Goal: Information Seeking & Learning: Learn about a topic

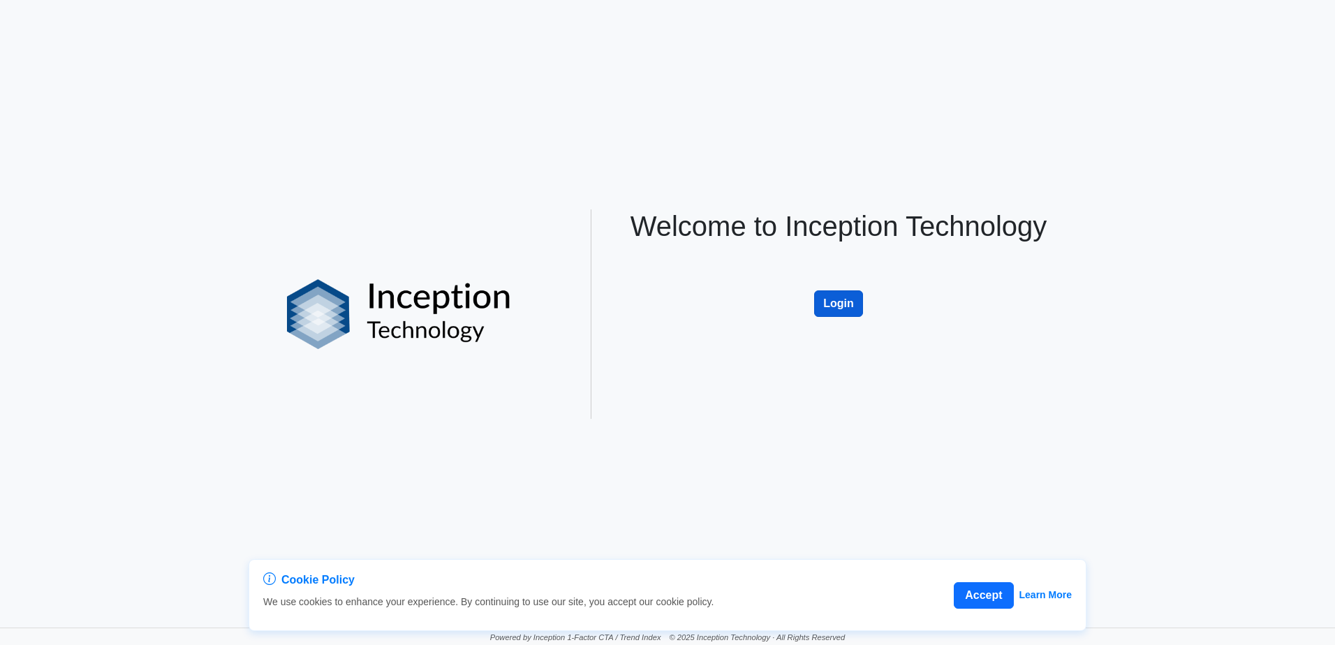
click at [822, 306] on button "Login" at bounding box center [838, 303] width 49 height 27
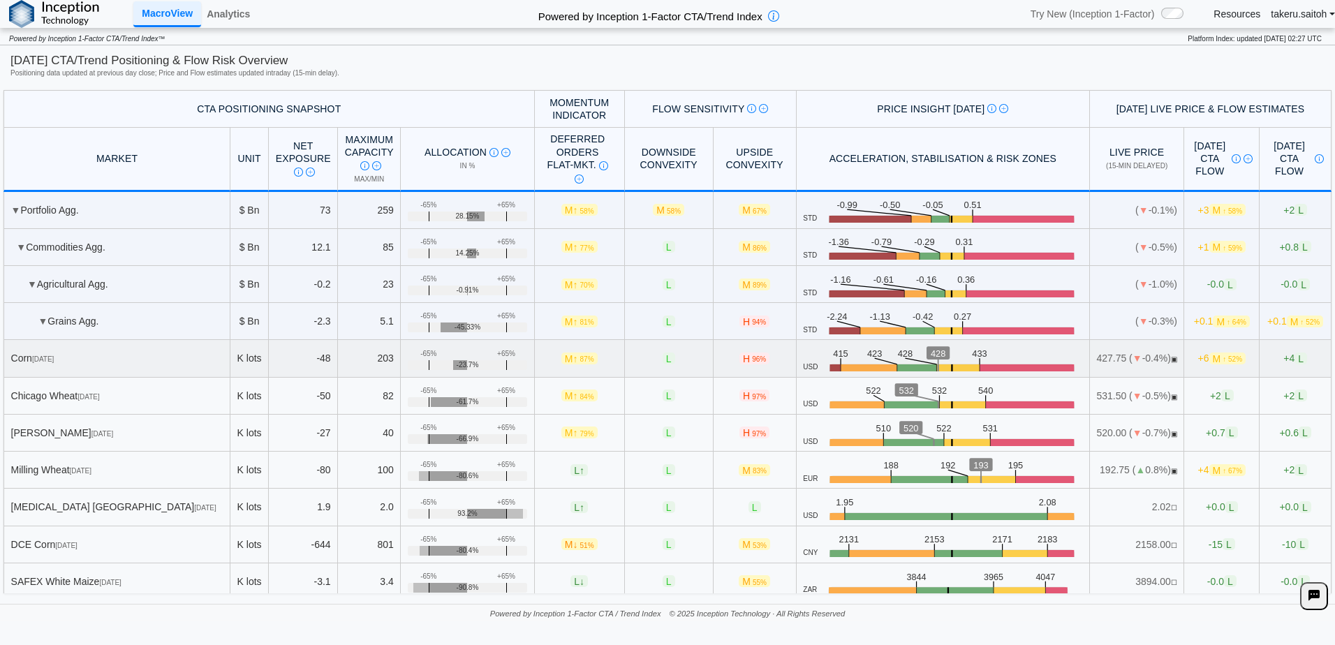
click at [113, 365] on td "Corn [DATE]" at bounding box center [116, 358] width 227 height 37
click at [244, 13] on link "Analytics" at bounding box center [228, 14] width 54 height 24
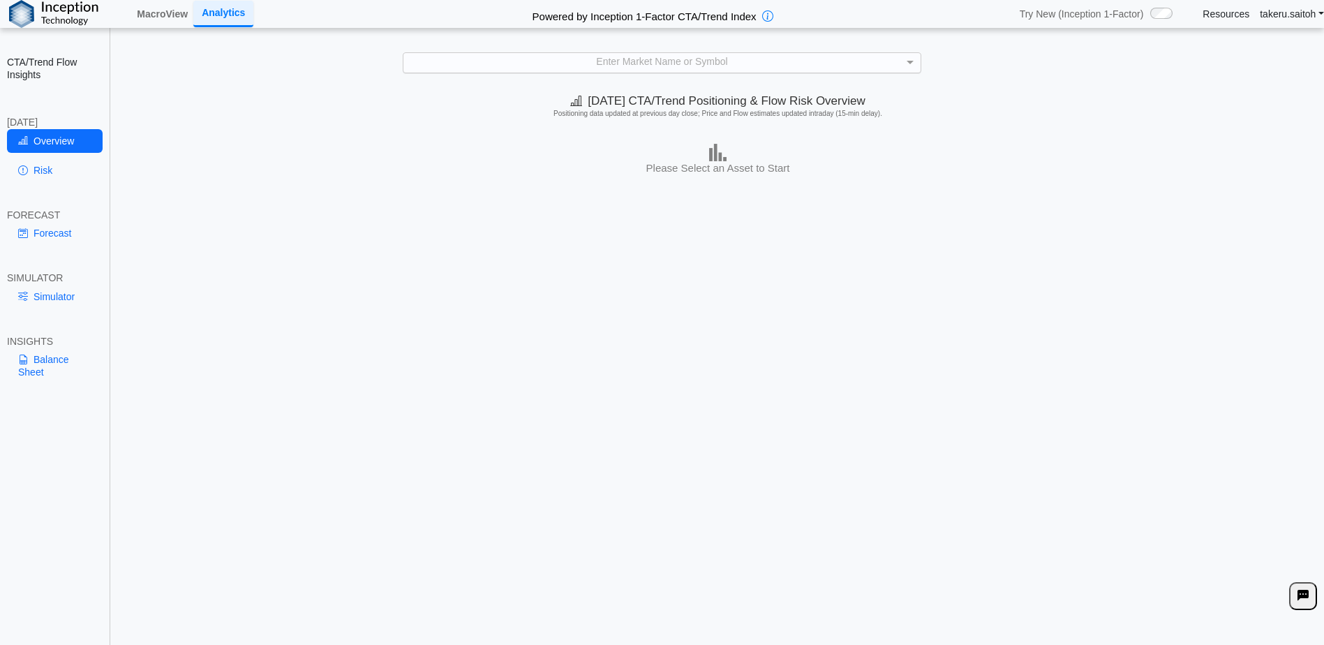
click at [572, 71] on div "Enter Market Name or Symbol" at bounding box center [662, 63] width 517 height 20
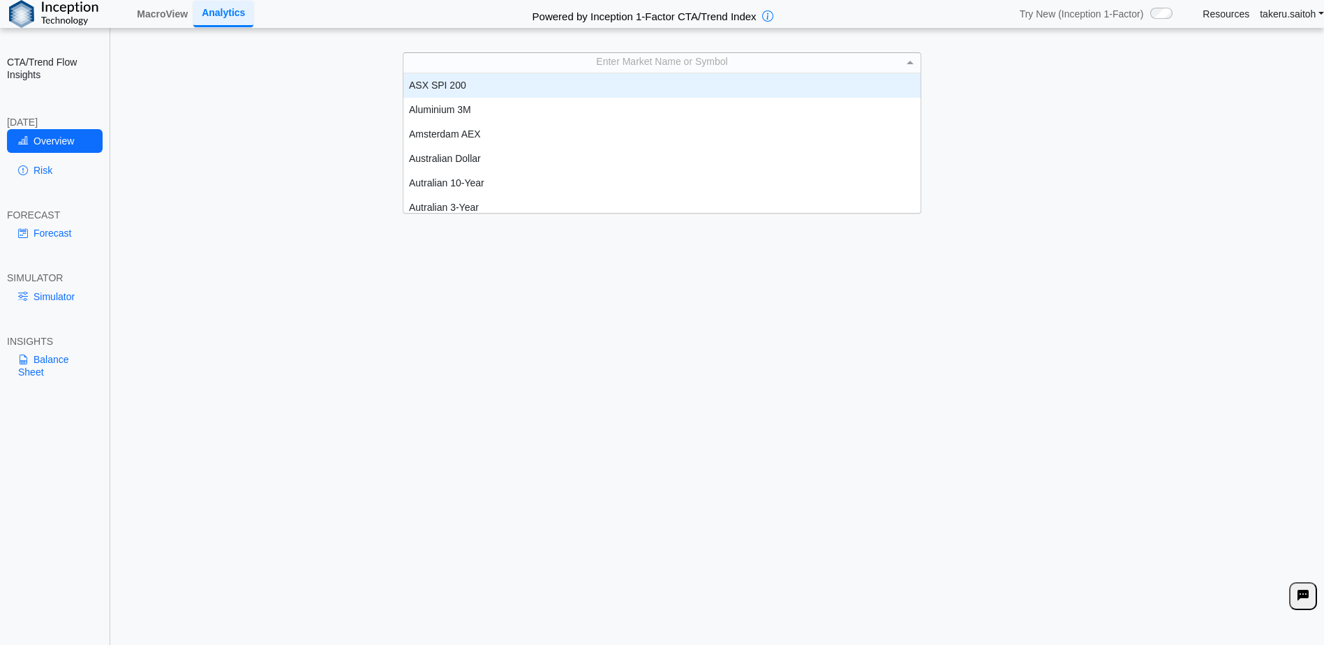
scroll to position [129, 507]
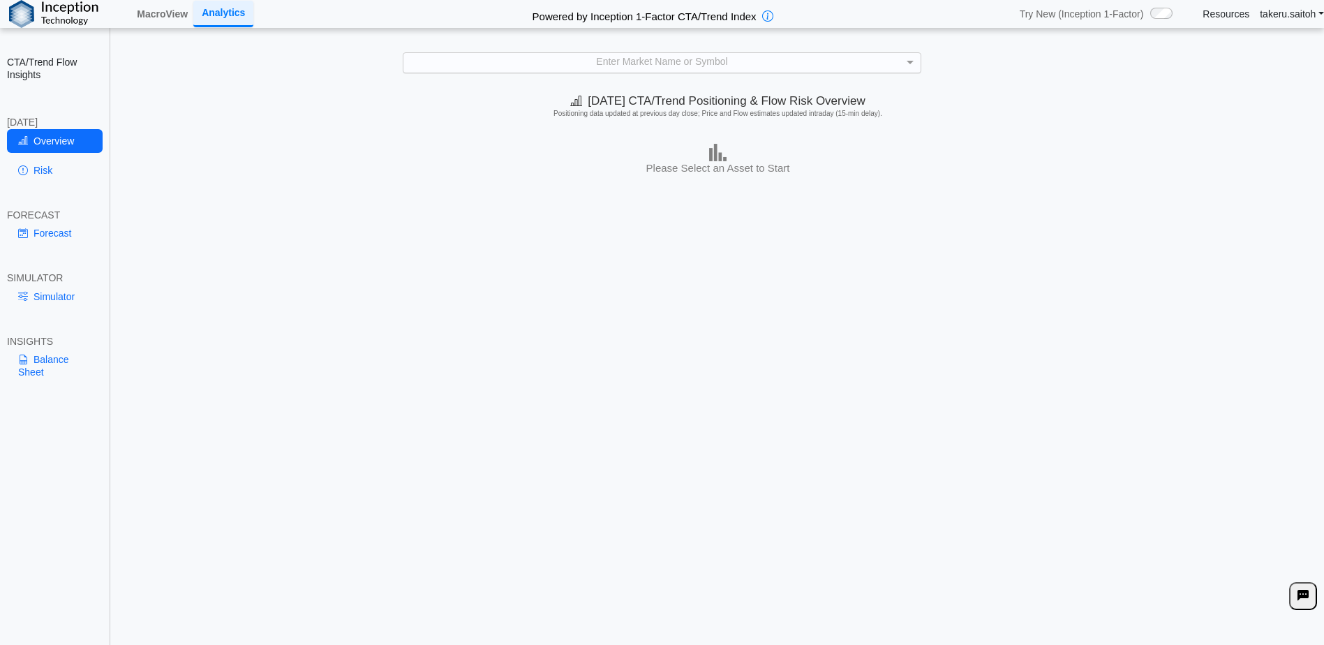
click at [572, 71] on div "Enter Market Name or Symbol" at bounding box center [662, 63] width 517 height 20
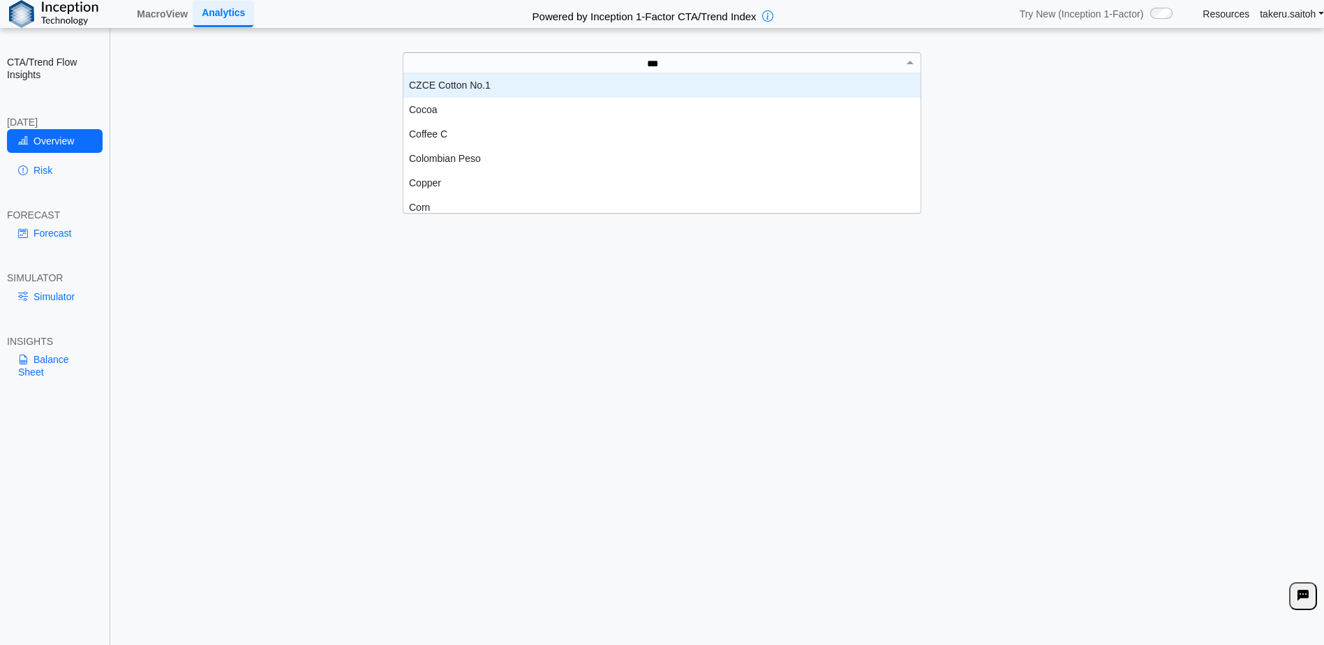
type input "****"
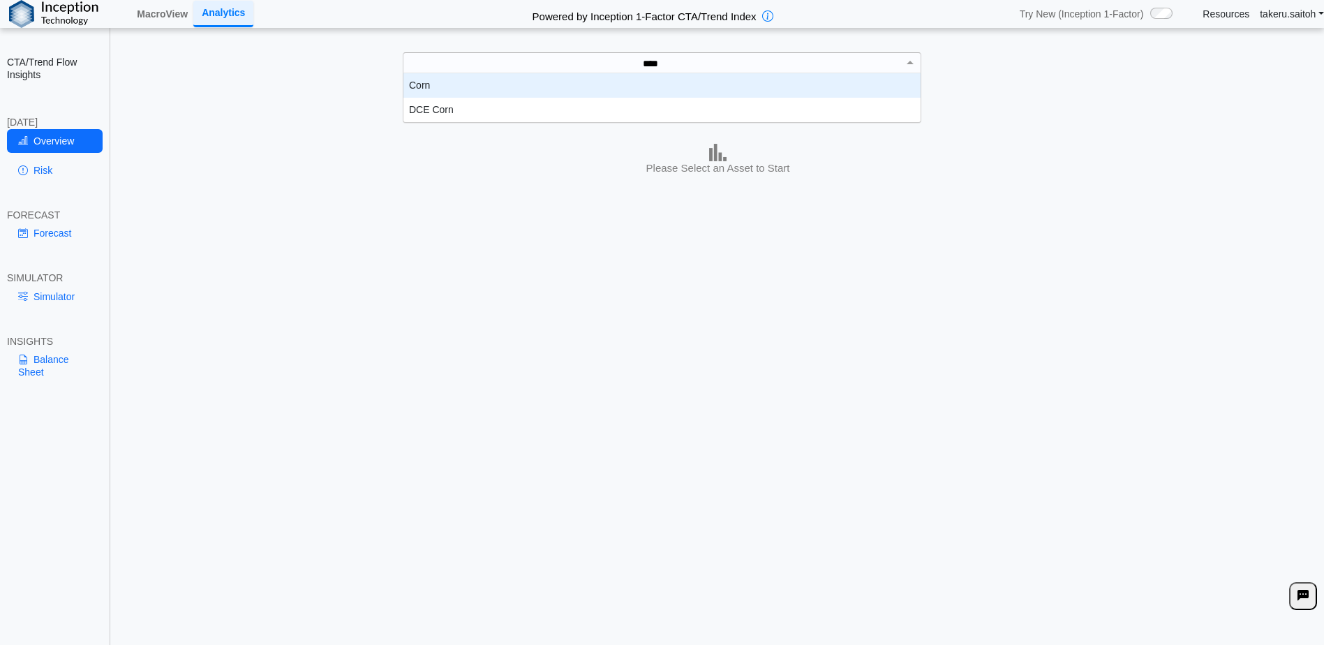
click at [570, 82] on div "Corn" at bounding box center [662, 85] width 517 height 24
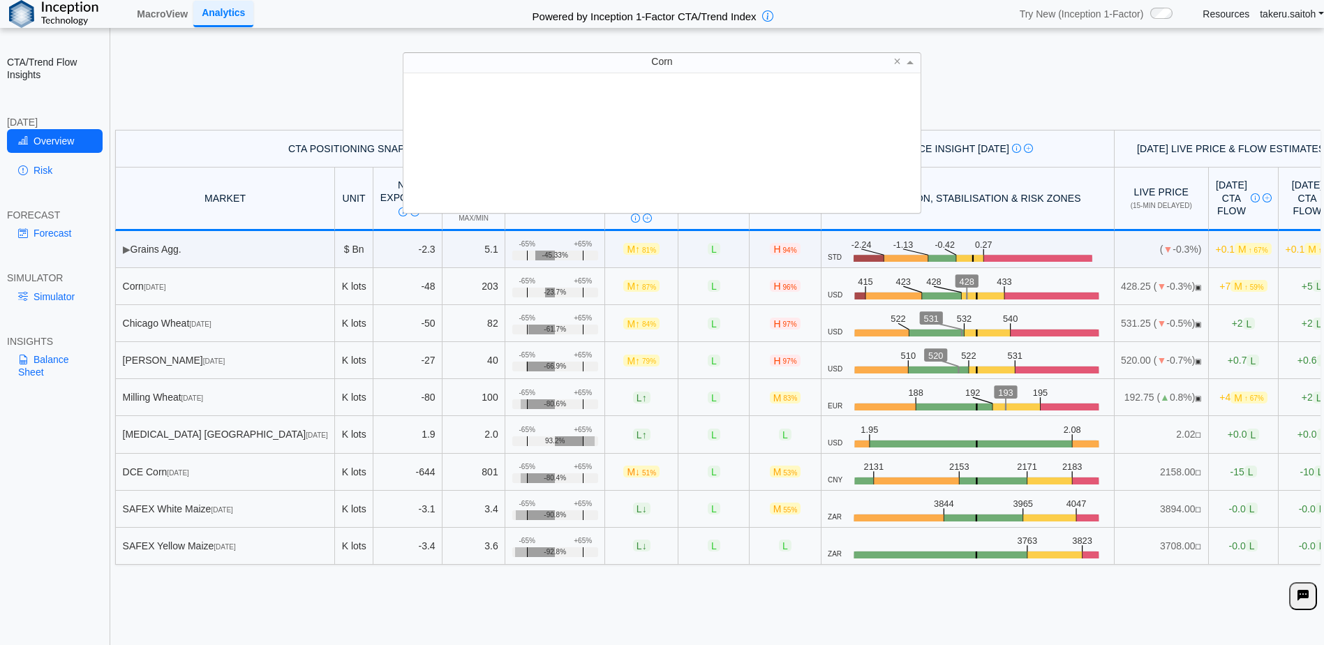
scroll to position [129, 507]
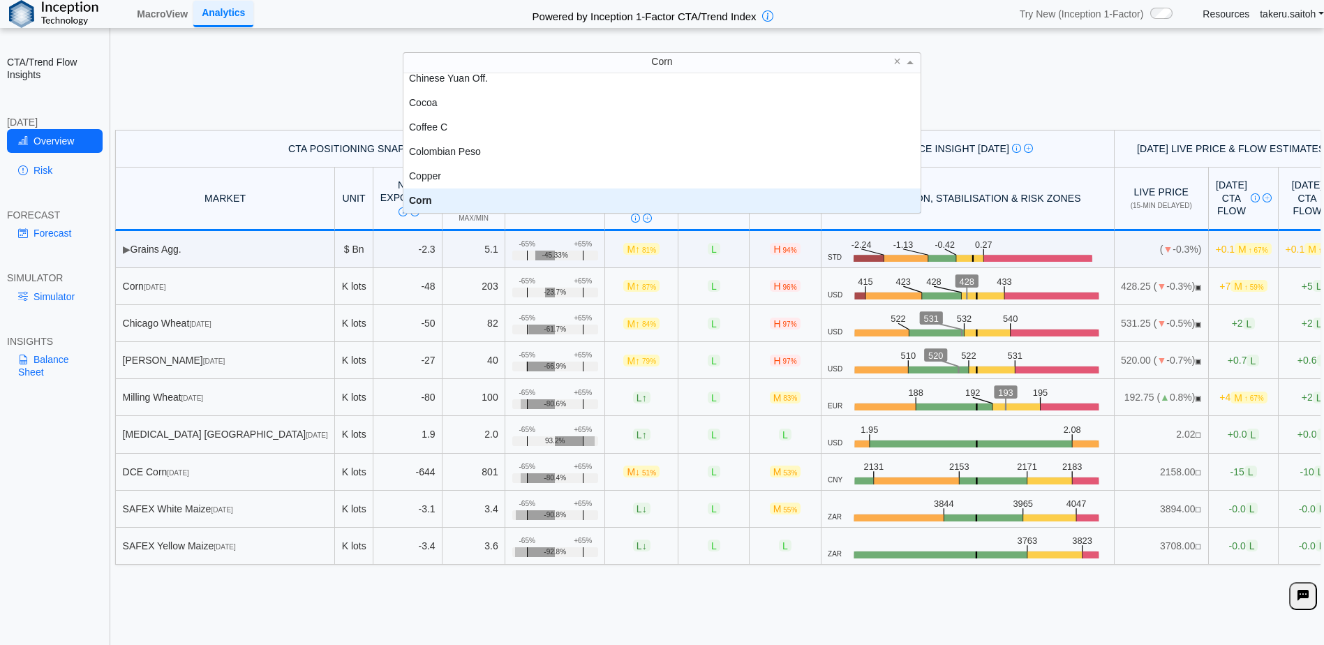
click at [499, 195] on div "Corn" at bounding box center [662, 200] width 517 height 24
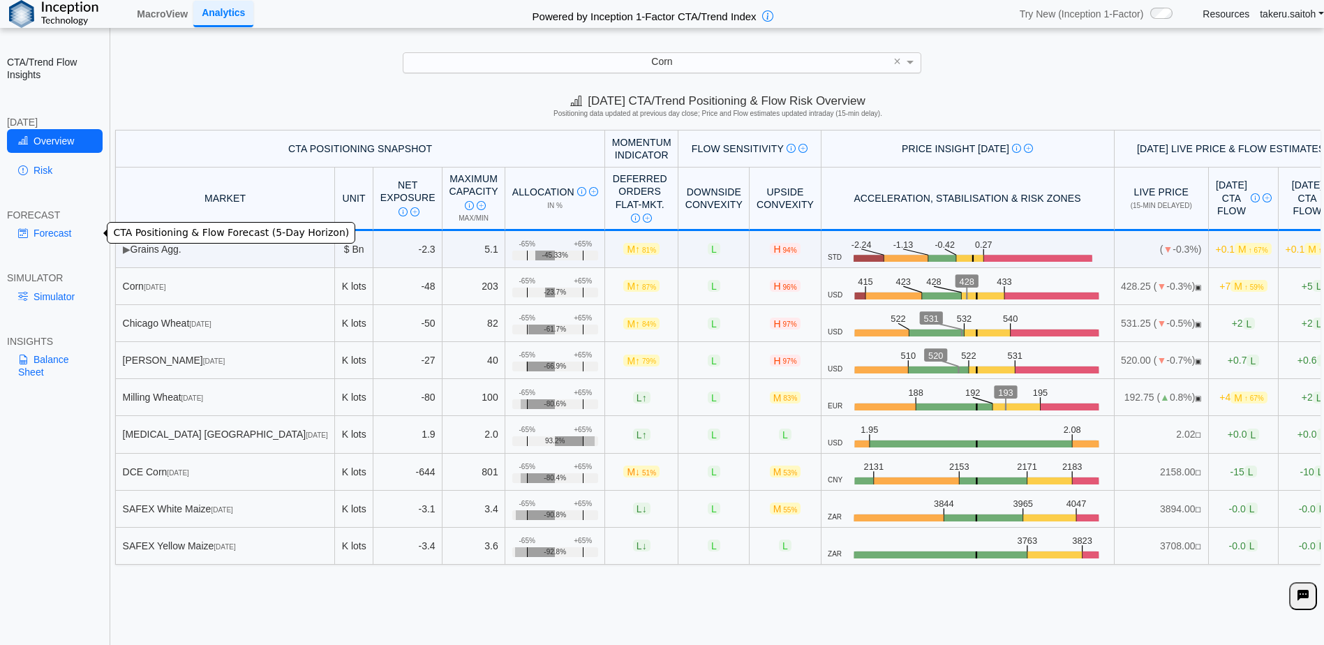
click at [43, 237] on link "Forecast" at bounding box center [55, 233] width 96 height 24
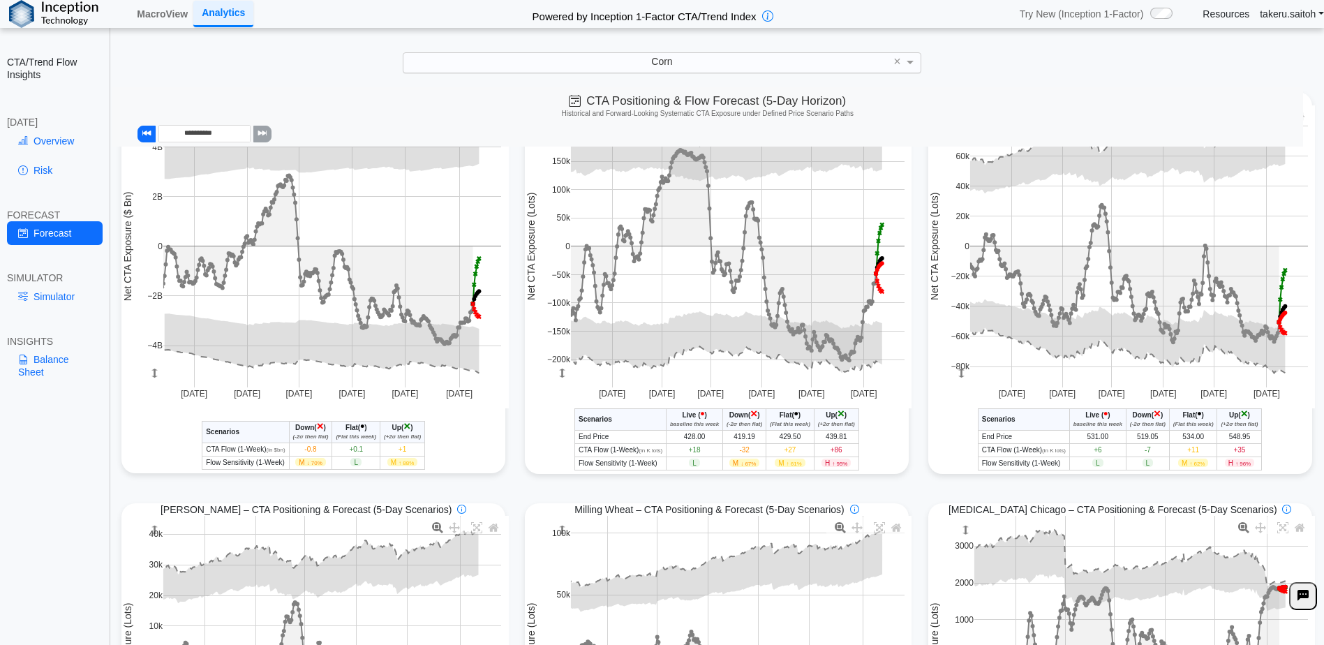
scroll to position [209, 0]
